Goal: Task Accomplishment & Management: Complete application form

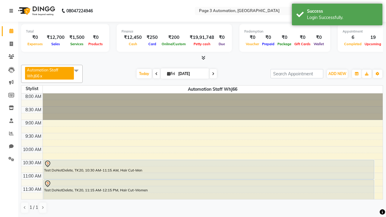
click at [12, 11] on icon at bounding box center [11, 11] width 4 height 4
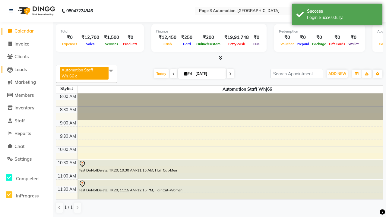
click at [26, 69] on span "Leads" at bounding box center [20, 70] width 12 height 6
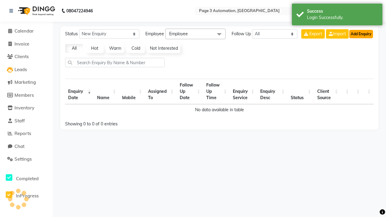
click at [361, 34] on button "Add Enquiry" at bounding box center [361, 34] width 24 height 8
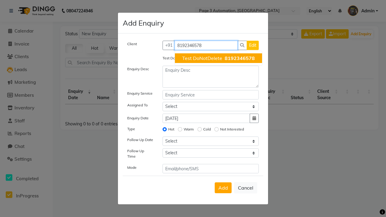
click at [218, 58] on span "Test DoNotDelete" at bounding box center [202, 58] width 40 height 6
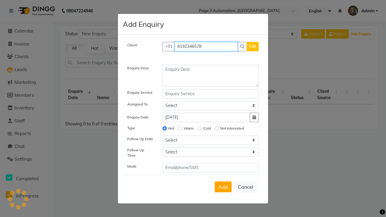
type input "8192346578"
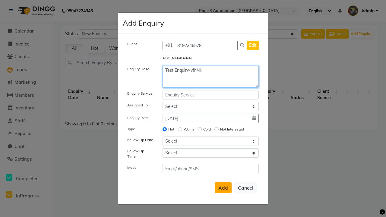
type textarea "Test Enquiry-yfhNK"
click at [223, 188] on span "Add" at bounding box center [223, 188] width 10 height 6
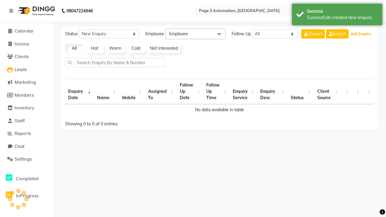
select select "10"
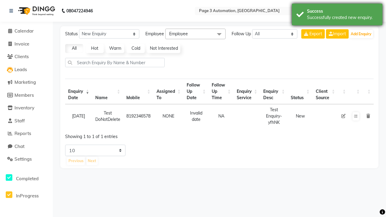
click at [337, 15] on div "Successfully created new enquiry." at bounding box center [342, 17] width 71 height 6
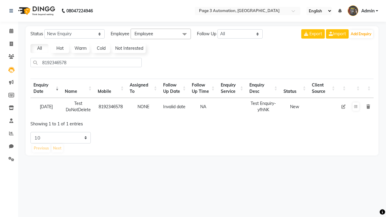
select select "10"
